Goal: Obtain resource: Obtain resource

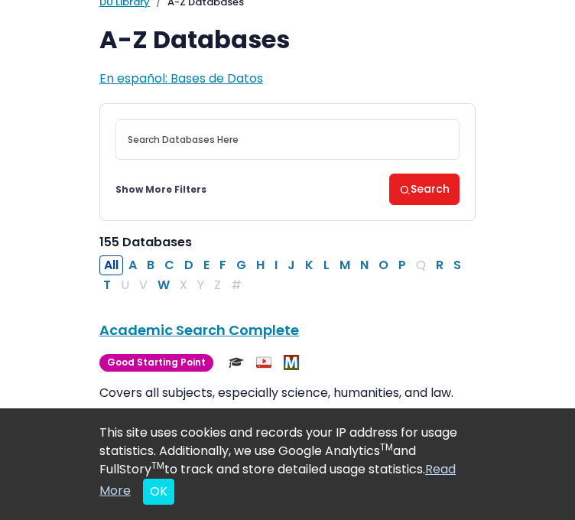
scroll to position [95, 0]
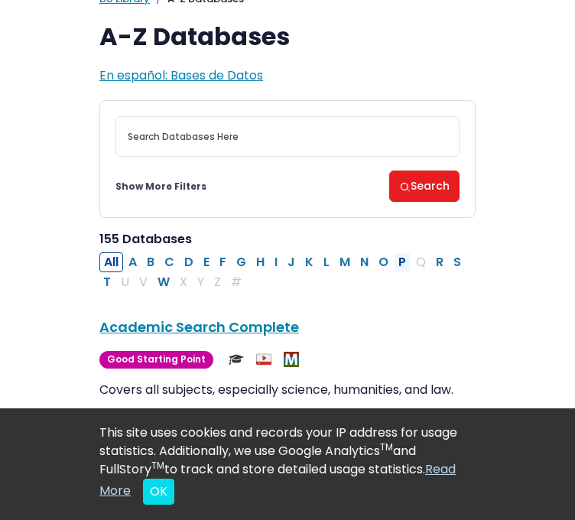
click at [401, 264] on button "P" at bounding box center [402, 263] width 17 height 20
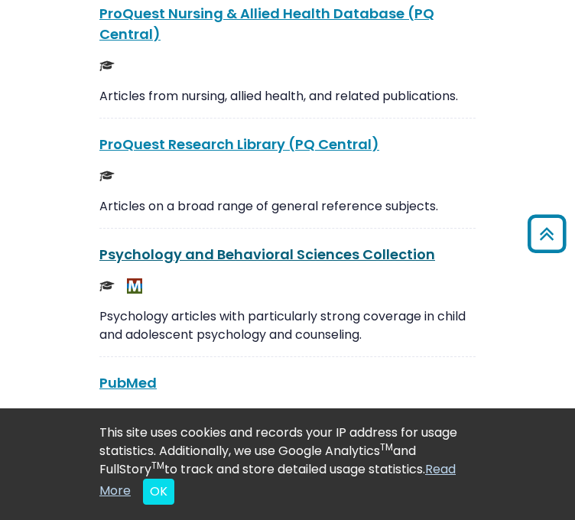
scroll to position [3593, 0]
click at [214, 245] on link "Psychology and Behavioral Sciences Collection This link opens in a new window" at bounding box center [267, 254] width 336 height 19
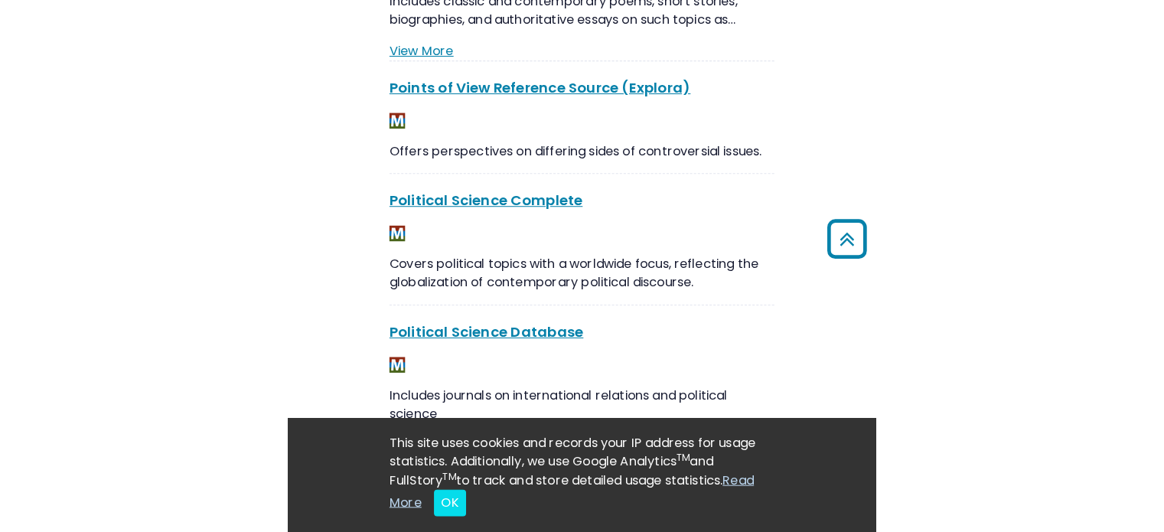
scroll to position [780, 0]
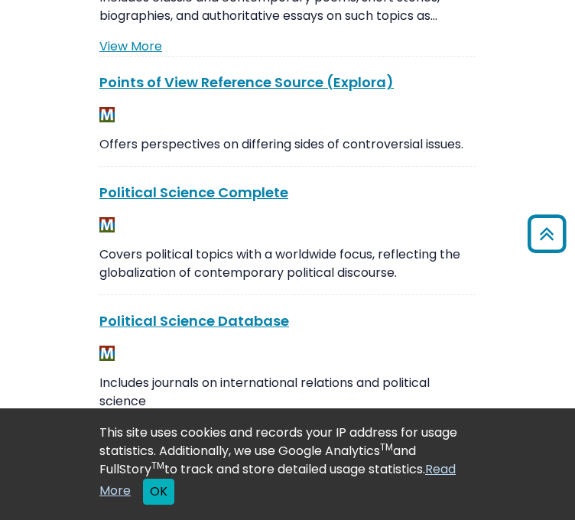
click at [159, 491] on button "OK" at bounding box center [158, 492] width 31 height 26
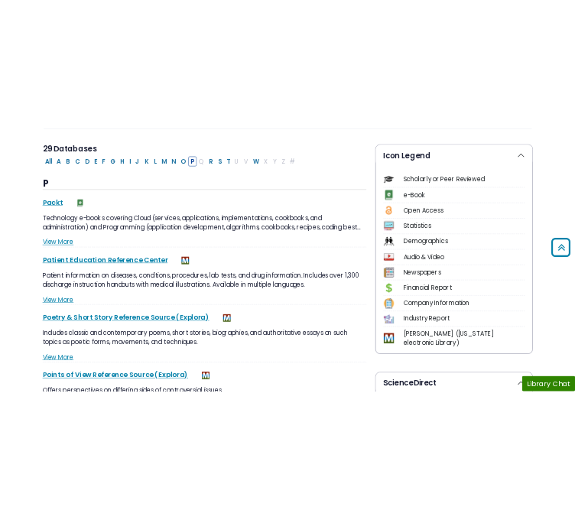
scroll to position [285, 0]
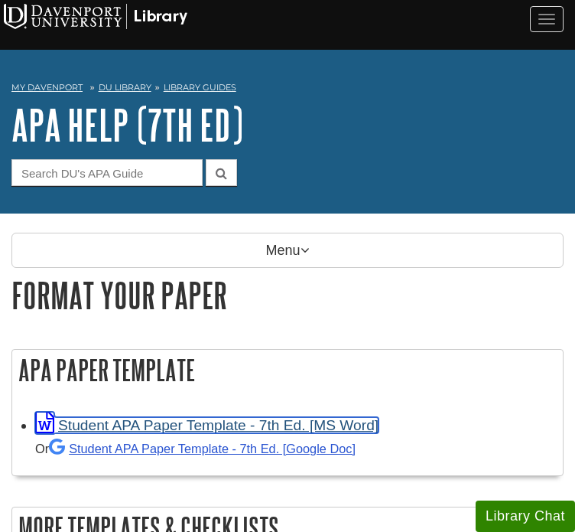
click at [104, 417] on link "Student APA Paper Template - 7th Ed. [MS Word]" at bounding box center [207, 425] width 344 height 16
